Goal: Task Accomplishment & Management: Complete application form

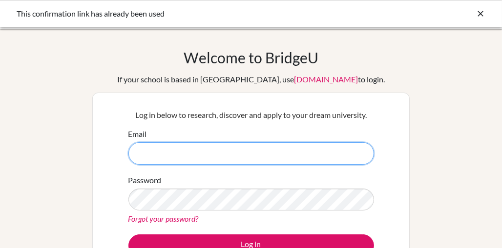
click at [236, 156] on input "Email" at bounding box center [251, 154] width 246 height 22
type input "[EMAIL_ADDRESS][DOMAIN_NAME]"
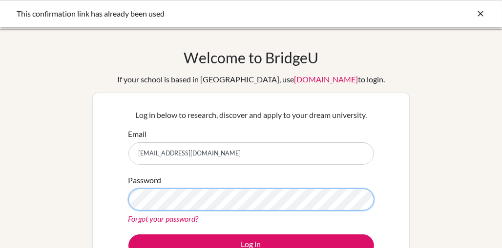
click at [128, 235] on button "Log in" at bounding box center [251, 246] width 246 height 22
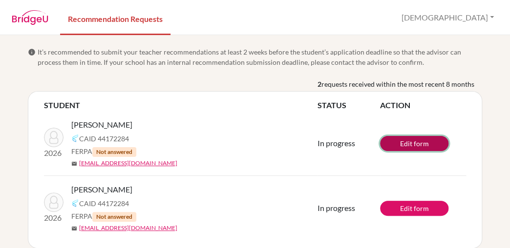
click at [400, 144] on link "Edit form" at bounding box center [414, 143] width 68 height 15
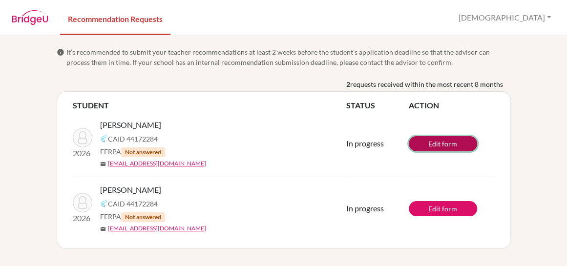
click at [421, 147] on link "Edit form" at bounding box center [443, 143] width 68 height 15
